Goal: Transaction & Acquisition: Purchase product/service

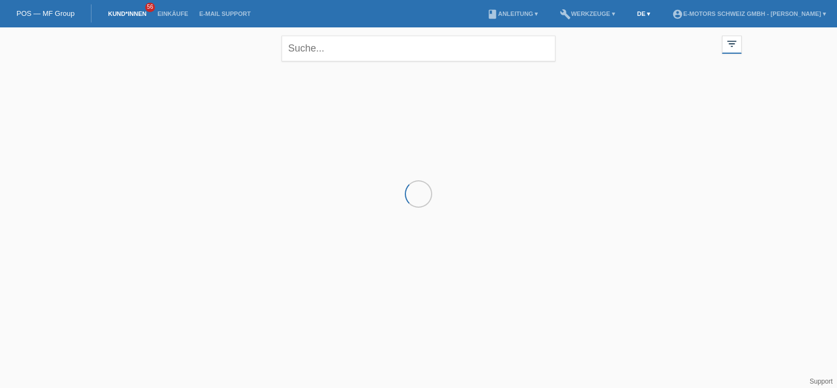
click at [632, 15] on link "DE ▾" at bounding box center [644, 13] width 24 height 7
click at [613, 44] on span "Français" at bounding box center [599, 42] width 31 height 13
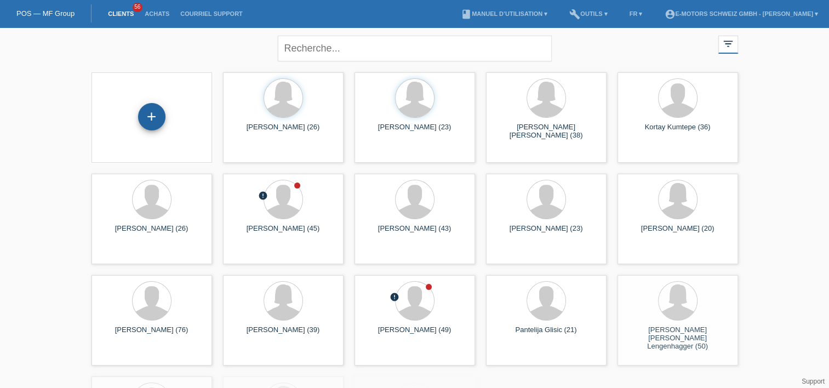
click at [160, 118] on div "+" at bounding box center [151, 116] width 27 height 27
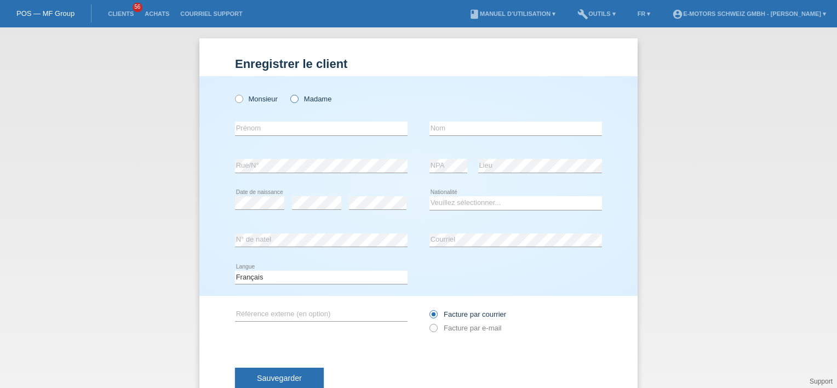
click at [304, 97] on label "Madame" at bounding box center [310, 99] width 41 height 8
click at [297, 97] on input "Madame" at bounding box center [293, 98] width 7 height 7
radio input "true"
click at [249, 130] on input "text" at bounding box center [321, 129] width 173 height 14
type input "[PERSON_NAME] [PERSON_NAME]"
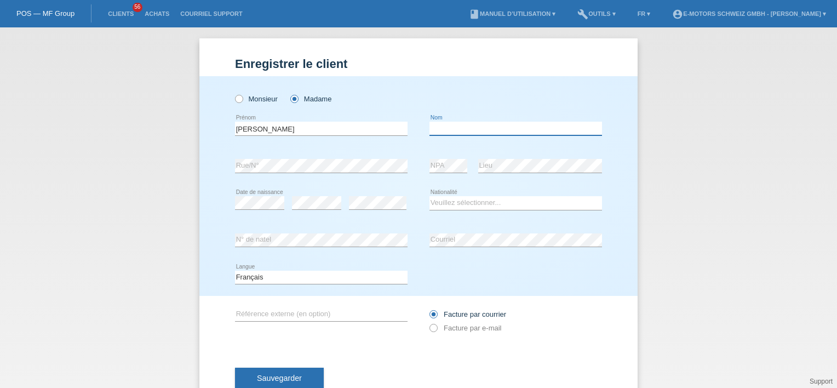
click at [440, 125] on input "text" at bounding box center [515, 129] width 173 height 14
type input "[PERSON_NAME]"
click at [429, 182] on div "error NPA" at bounding box center [448, 165] width 38 height 37
click at [284, 207] on div "error Date de naissance error error" at bounding box center [321, 203] width 173 height 37
click at [433, 204] on select "Veuillez sélectionner... Suisse Allemagne Autriche Liechtenstein ------------ A…" at bounding box center [515, 202] width 173 height 13
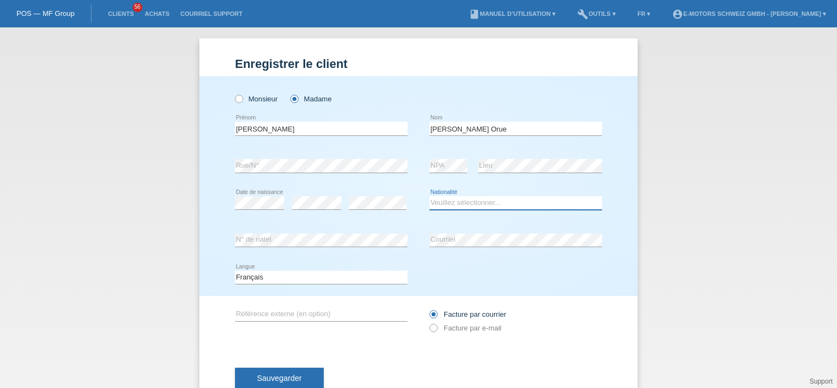
select select "PY"
click at [429, 196] on select "Veuillez sélectionner... Suisse Allemagne Autriche Liechtenstein ------------ A…" at bounding box center [515, 202] width 173 height 13
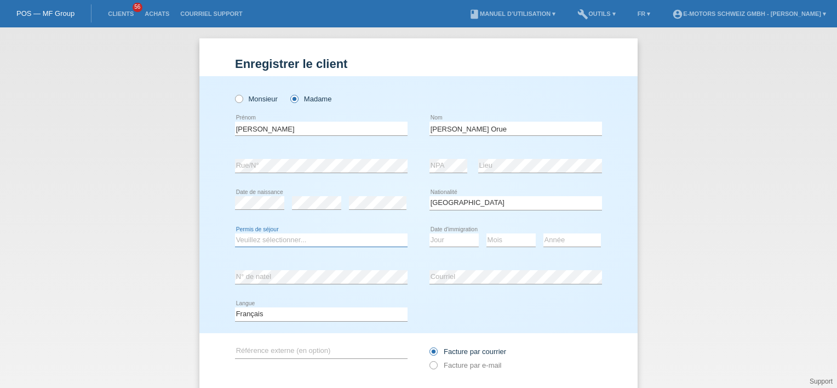
click at [301, 239] on select "Veuillez sélectionner... C B B - Statut de réfugié Autre" at bounding box center [321, 239] width 173 height 13
select select "B"
click at [235, 233] on select "Veuillez sélectionner... C B B - Statut de réfugié Autre" at bounding box center [321, 239] width 173 height 13
click at [447, 239] on select "Jour 01 02 03 04 05 06 07 08 09 10 11" at bounding box center [453, 239] width 49 height 13
select select "29"
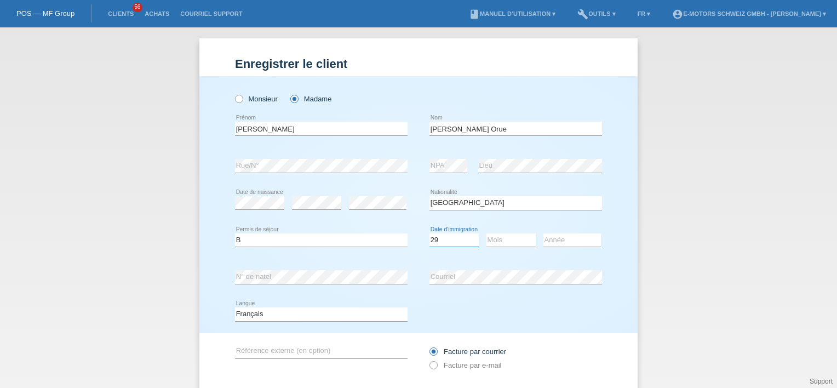
click at [429, 233] on select "Jour 01 02 03 04 05 06 07 08 09 10 11" at bounding box center [453, 239] width 49 height 13
click at [510, 240] on select "Mois 01 02 03 04 05 06 07 08 09 10 11" at bounding box center [510, 239] width 49 height 13
select select "01"
click at [486, 233] on select "Mois 01 02 03 04 05 06 07 08 09 10 11" at bounding box center [510, 239] width 49 height 13
click at [567, 236] on select "Année 2025 2024 2023 2022 2021 2020 2019 2018 2017 2016 2015 2014 2013 2012 201…" at bounding box center [572, 239] width 58 height 13
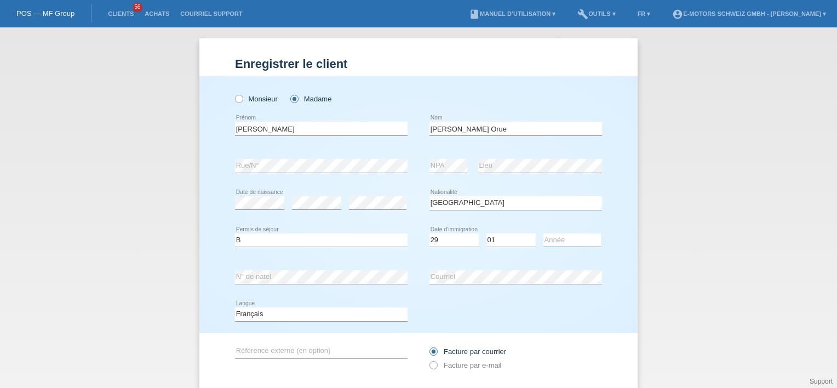
select select "2017"
click at [543, 233] on select "Année 2025 2024 2023 2022 2021 2020 2019 2018 2017 2016 2015 2014 2013 2012 201…" at bounding box center [572, 239] width 58 height 13
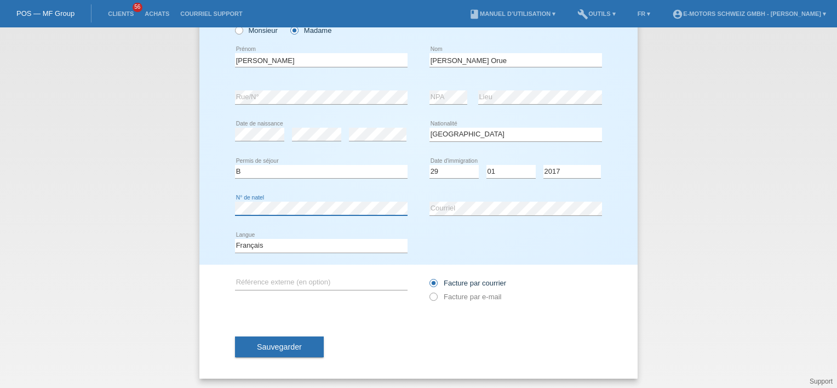
scroll to position [70, 0]
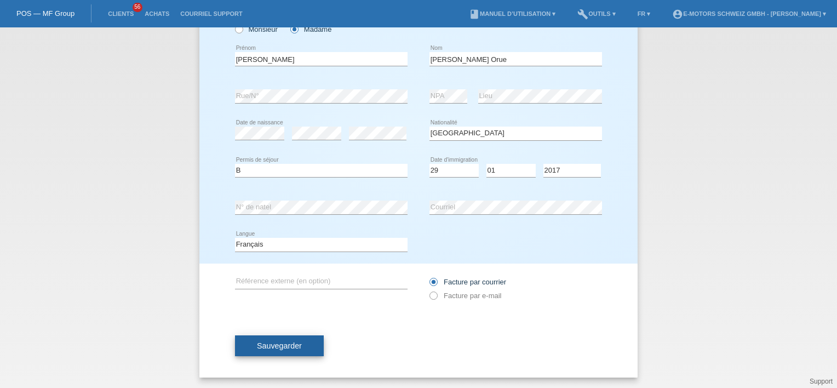
click at [261, 342] on span "Sauvegarder" at bounding box center [279, 345] width 45 height 9
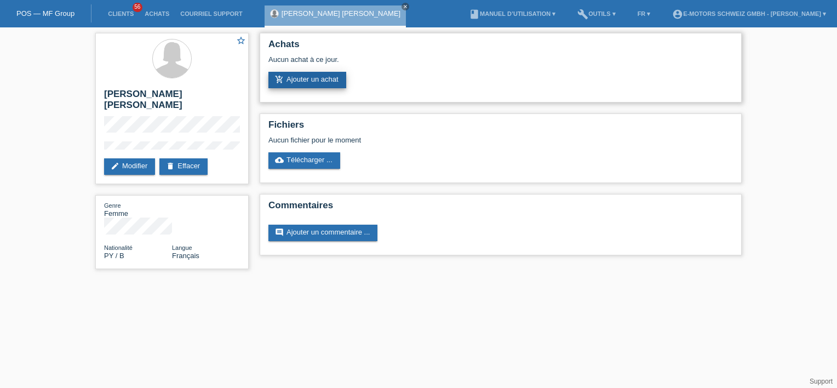
click at [296, 78] on link "add_shopping_cart Ajouter un achat" at bounding box center [307, 80] width 78 height 16
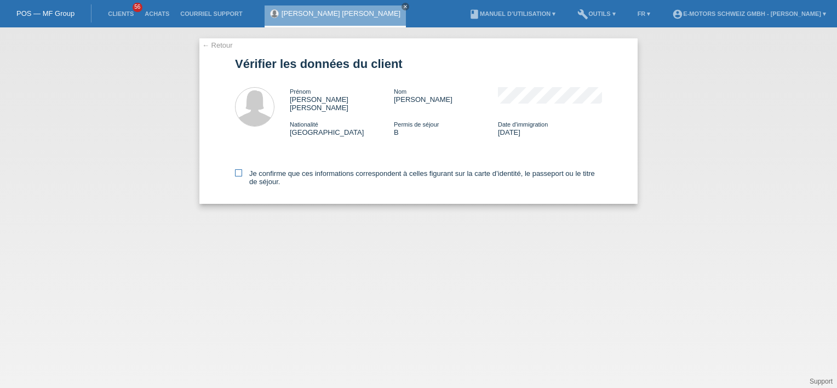
click at [244, 169] on label "Je confirme que ces informations correspondent à celles figurant sur la carte d…" at bounding box center [418, 177] width 367 height 16
click at [242, 169] on input "Je confirme que ces informations correspondent à celles figurant sur la carte d…" at bounding box center [238, 172] width 7 height 7
checkbox input "true"
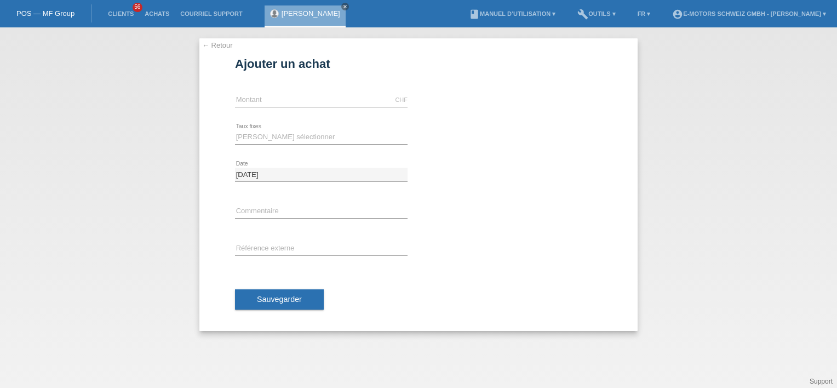
click at [219, 43] on link "← Retour" at bounding box center [217, 45] width 31 height 8
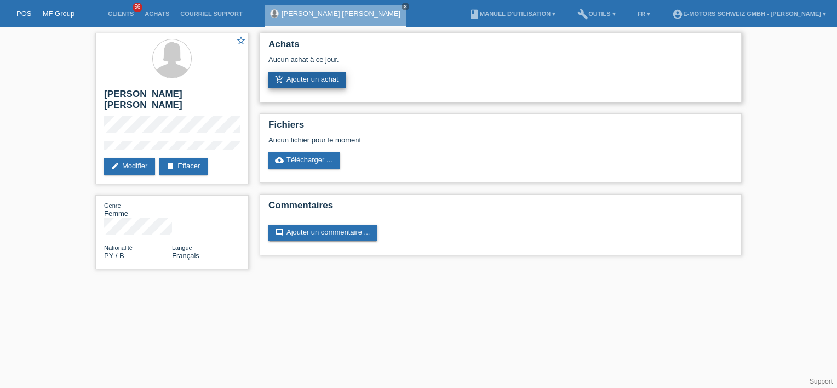
click at [301, 81] on link "add_shopping_cart Ajouter un achat" at bounding box center [307, 80] width 78 height 16
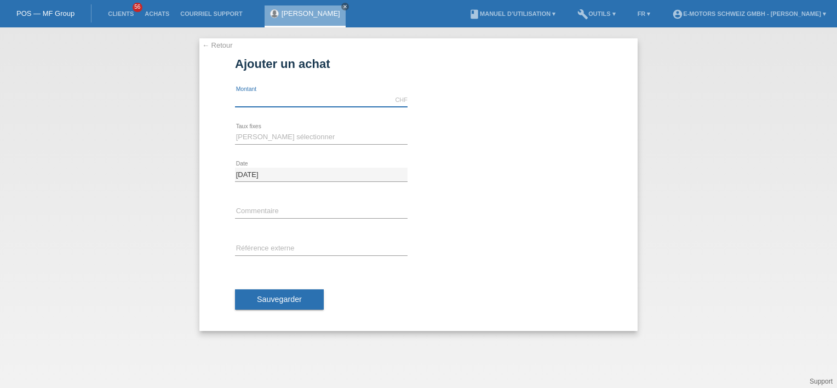
click at [329, 102] on input "text" at bounding box center [321, 100] width 173 height 14
type input "3790.00"
click at [527, 100] on div "3790.00 CHF error Montant" at bounding box center [418, 100] width 367 height 37
click at [351, 131] on select "Veuillez sélectionner 12 versements 24 versements 36 versements 48 versements" at bounding box center [321, 136] width 173 height 13
select select "214"
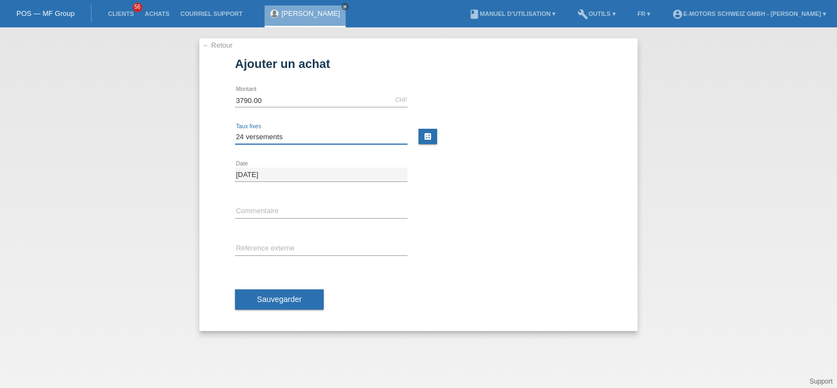
click at [235, 130] on select "Veuillez sélectionner 12 versements 24 versements 36 versements 48 versements" at bounding box center [321, 136] width 173 height 13
click at [276, 295] on span "Sauvegarder" at bounding box center [279, 299] width 45 height 9
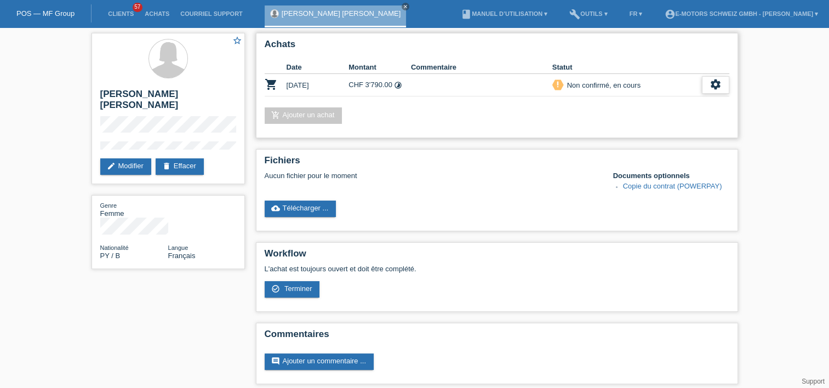
click at [714, 84] on icon "settings" at bounding box center [715, 84] width 12 height 12
click at [716, 84] on icon "settings" at bounding box center [715, 84] width 12 height 12
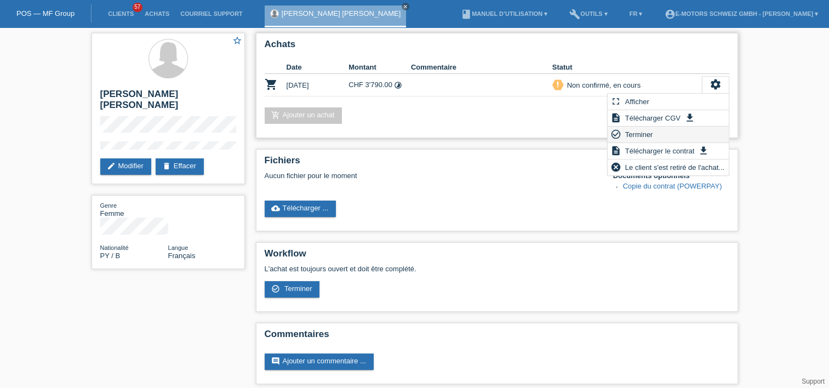
click at [656, 131] on div "check_circle_outline Terminer" at bounding box center [667, 135] width 121 height 16
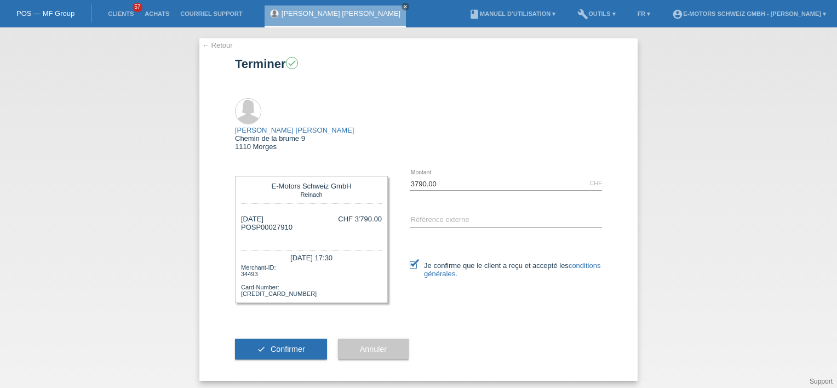
click at [303, 339] on button "check Confirmer" at bounding box center [281, 349] width 92 height 21
